Goal: Information Seeking & Learning: Learn about a topic

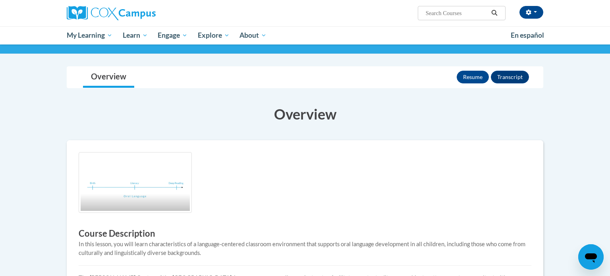
scroll to position [99, 0]
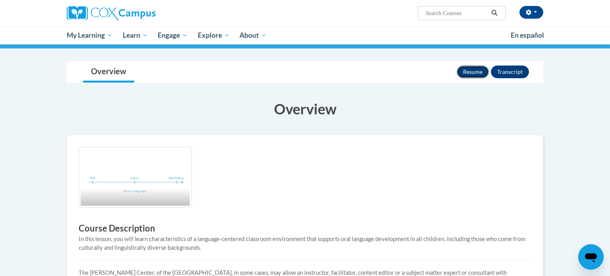
click at [467, 70] on button "Resume" at bounding box center [473, 72] width 32 height 13
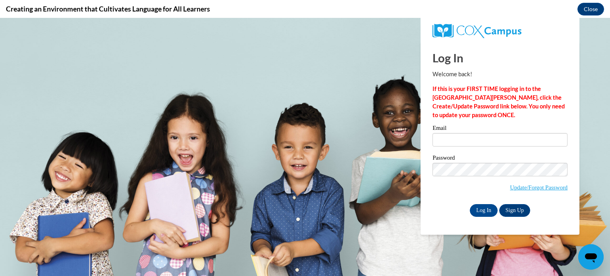
scroll to position [0, 0]
type input "agarcia@hnrschools.org"
click at [487, 211] on input "Log In" at bounding box center [484, 210] width 28 height 13
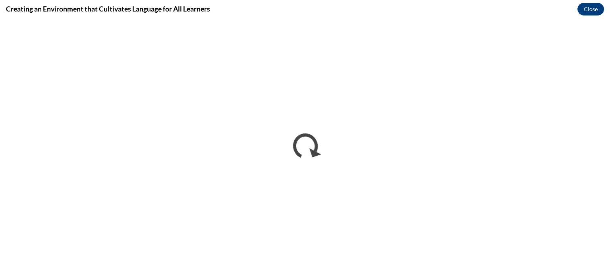
click at [542, 17] on div "Creating an Environment that Cultivates Language for All Learners Close" at bounding box center [305, 9] width 610 height 18
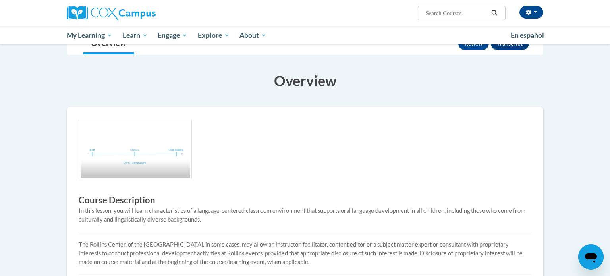
scroll to position [389, 0]
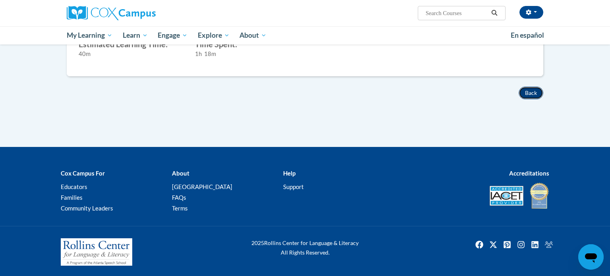
click at [540, 93] on button "Back" at bounding box center [531, 93] width 25 height 13
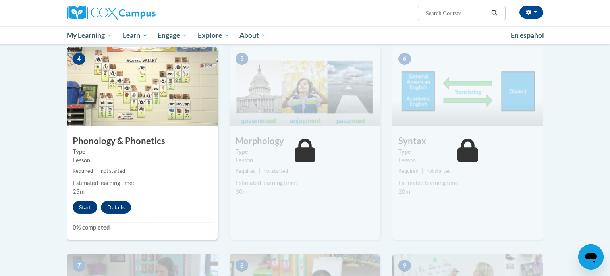
scroll to position [391, 0]
click at [87, 206] on button "Start" at bounding box center [85, 208] width 25 height 13
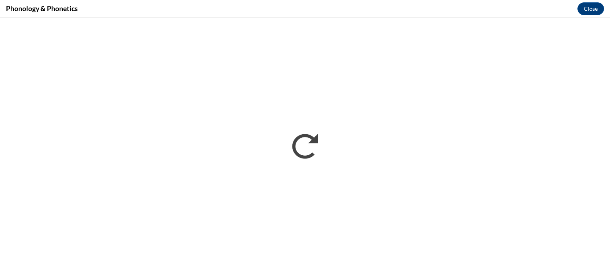
scroll to position [0, 0]
